Goal: Find specific page/section: Find specific page/section

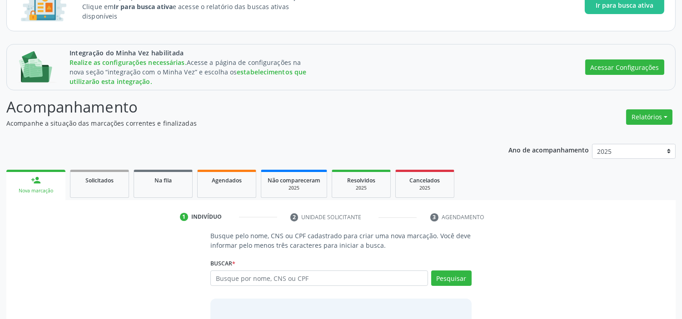
scroll to position [101, 0]
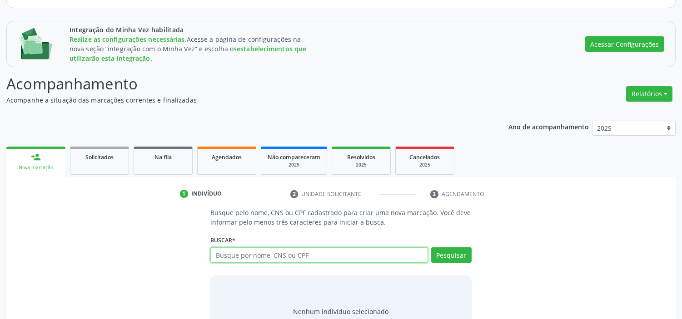
click at [261, 254] on input "text" at bounding box center [318, 254] width 217 height 15
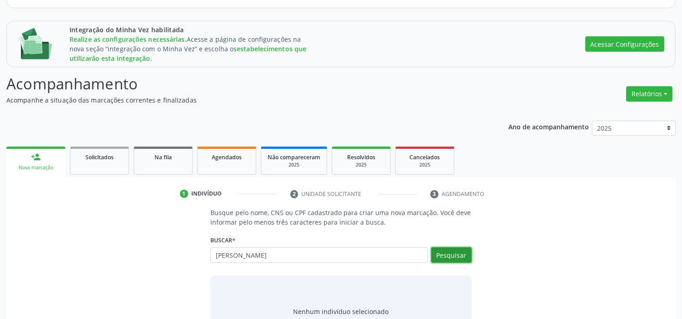
click at [454, 254] on button "Pesquisar" at bounding box center [451, 254] width 40 height 15
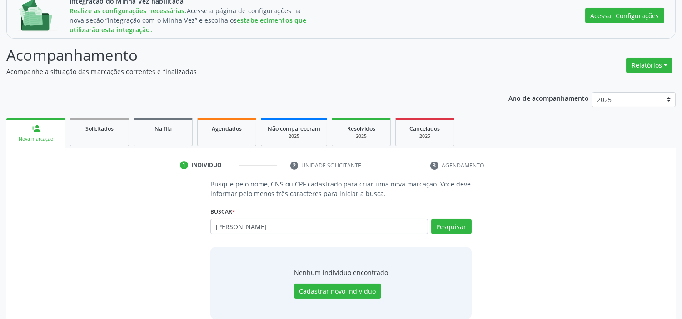
scroll to position [142, 0]
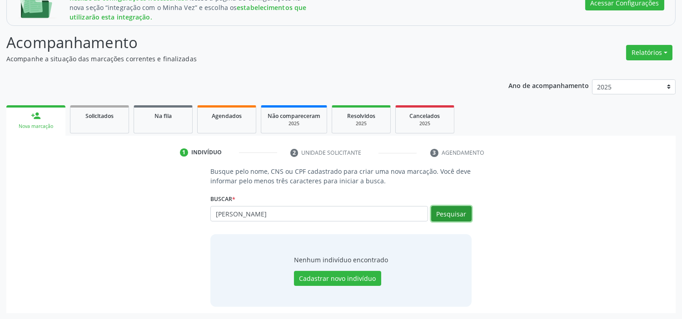
click at [442, 215] on button "Pesquisar" at bounding box center [451, 213] width 40 height 15
click at [457, 207] on button "Pesquisar" at bounding box center [451, 213] width 40 height 15
click at [267, 216] on input "[PERSON_NAME]" at bounding box center [318, 213] width 217 height 15
type input "joão"
click at [456, 218] on button "Pesquisar" at bounding box center [451, 213] width 40 height 15
